Goal: Complete application form

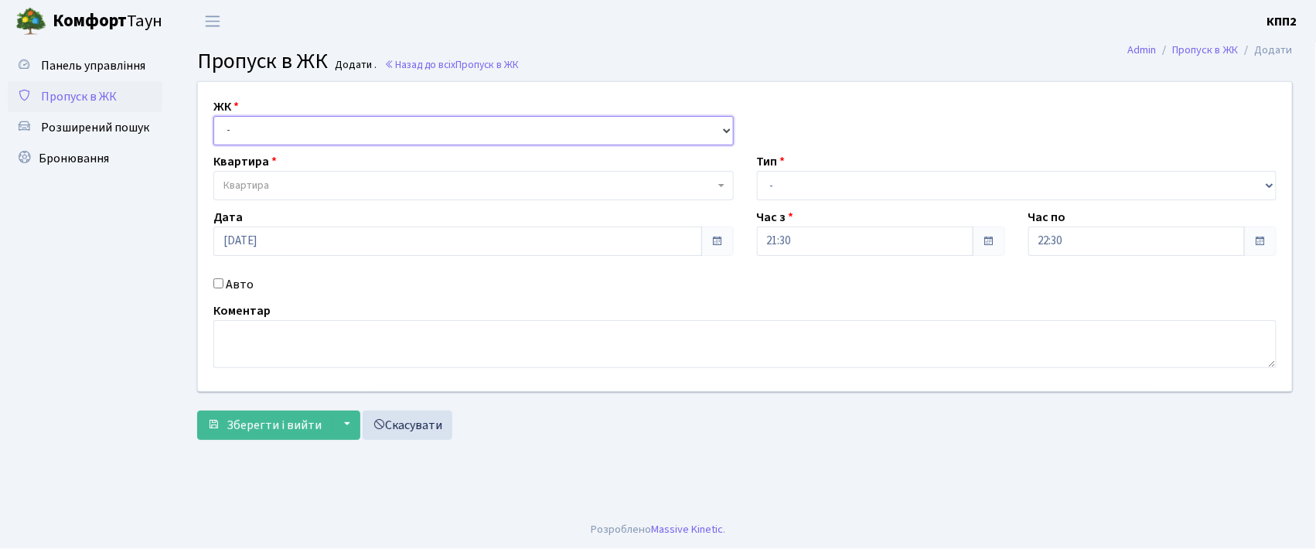
click at [378, 119] on select "- КТ, вул. Регенераторна, 4 КТ2, просп. [STREET_ADDRESS] [STREET_ADDRESS] [PERS…" at bounding box center [473, 130] width 520 height 29
select select "271"
click at [213, 116] on select "- КТ, вул. Регенераторна, 4 КТ2, просп. [STREET_ADDRESS] [STREET_ADDRESS] [PERS…" at bounding box center [473, 130] width 520 height 29
select select
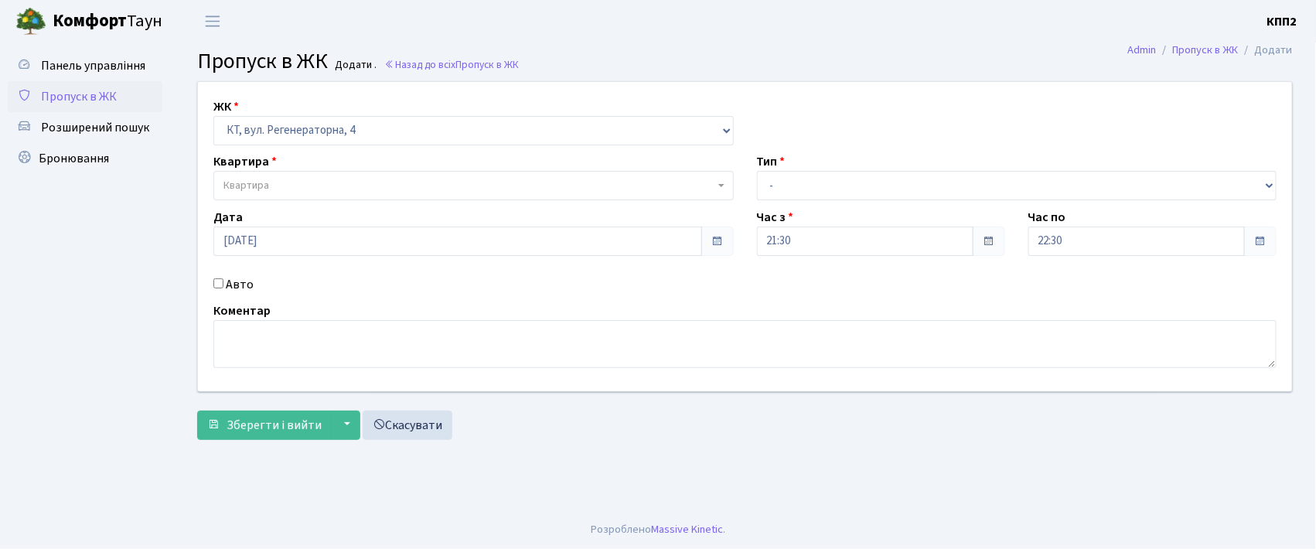
click at [394, 189] on span "Квартира" at bounding box center [468, 185] width 491 height 15
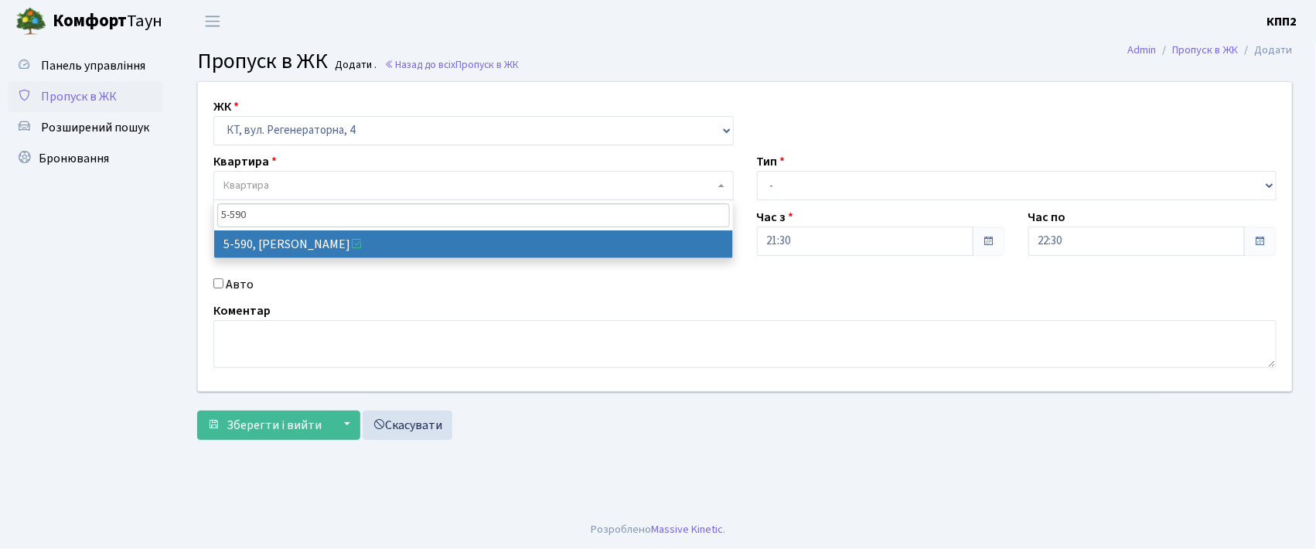
type input "5-590"
select select "1984"
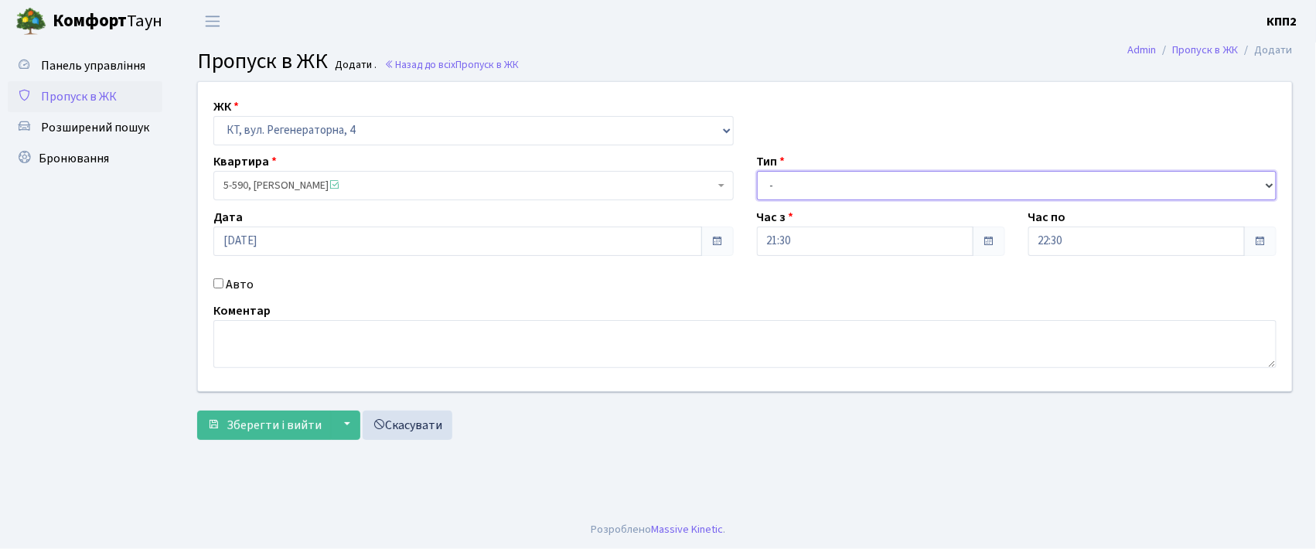
drag, startPoint x: 801, startPoint y: 171, endPoint x: 805, endPoint y: 183, distance: 13.0
click at [801, 171] on select "- Доставка Таксі Гості Сервіс" at bounding box center [1017, 185] width 520 height 29
select select "3"
click at [757, 171] on select "- Доставка Таксі Гості Сервіс" at bounding box center [1017, 185] width 520 height 29
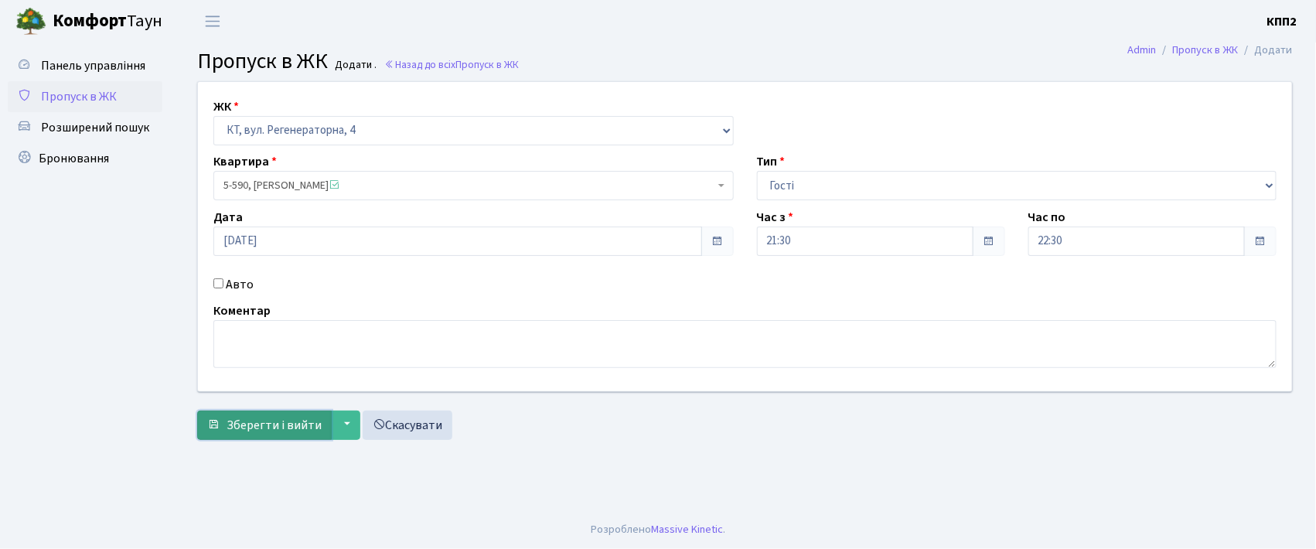
click at [274, 431] on button "Зберегти і вийти" at bounding box center [264, 425] width 135 height 29
